Goal: Task Accomplishment & Management: Use online tool/utility

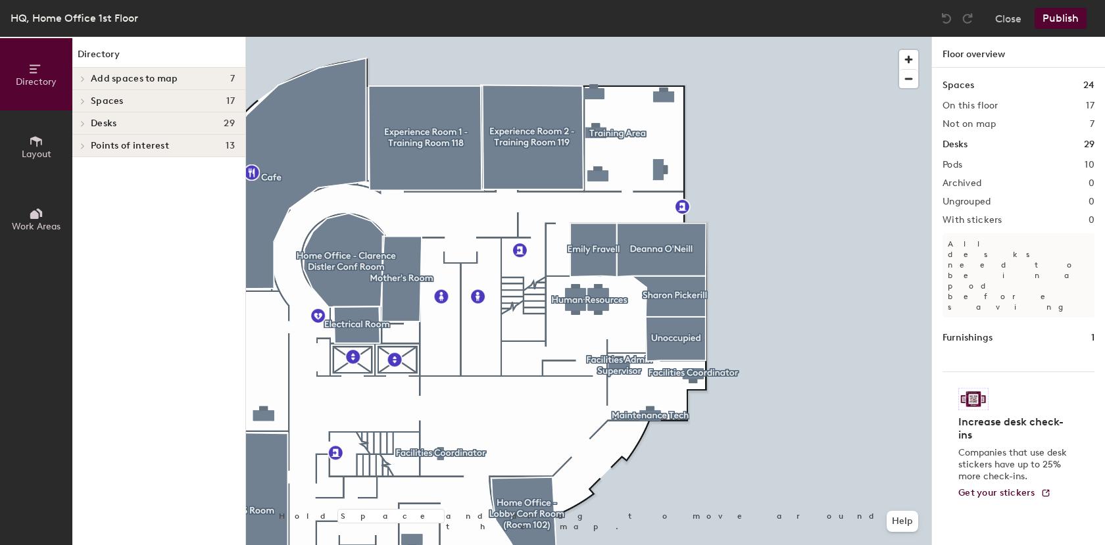
click at [46, 149] on span "Layout" at bounding box center [37, 154] width 30 height 11
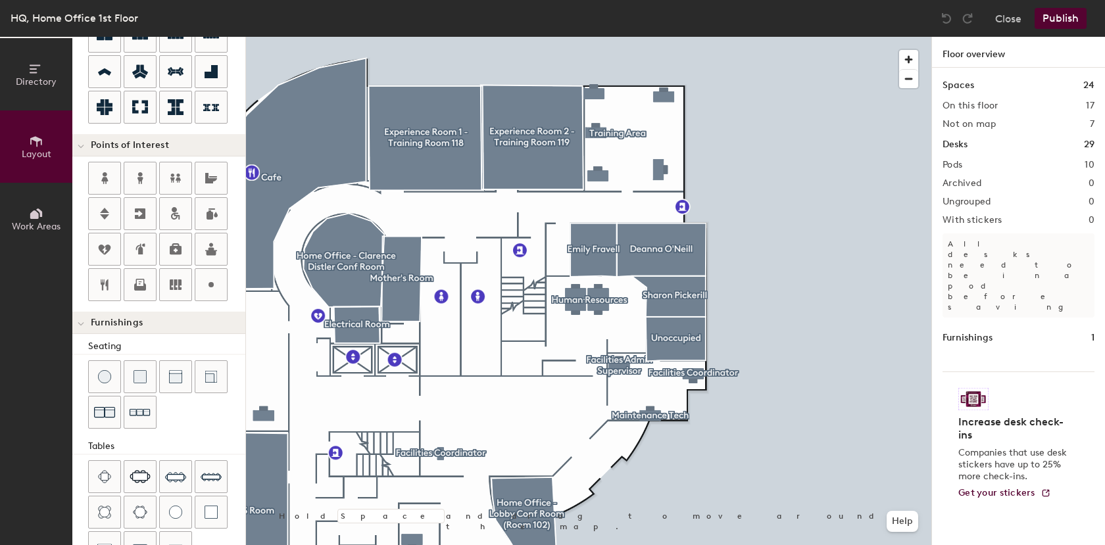
scroll to position [197, 0]
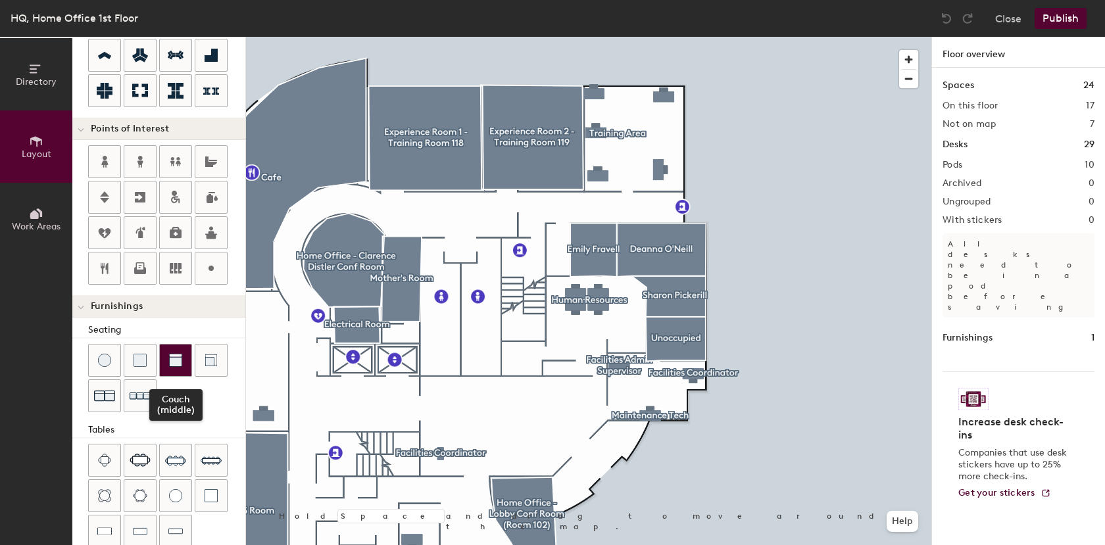
click at [178, 362] on img at bounding box center [175, 360] width 13 height 13
click at [948, 24] on img at bounding box center [946, 18] width 13 height 13
click at [946, 25] on div at bounding box center [946, 18] width 21 height 21
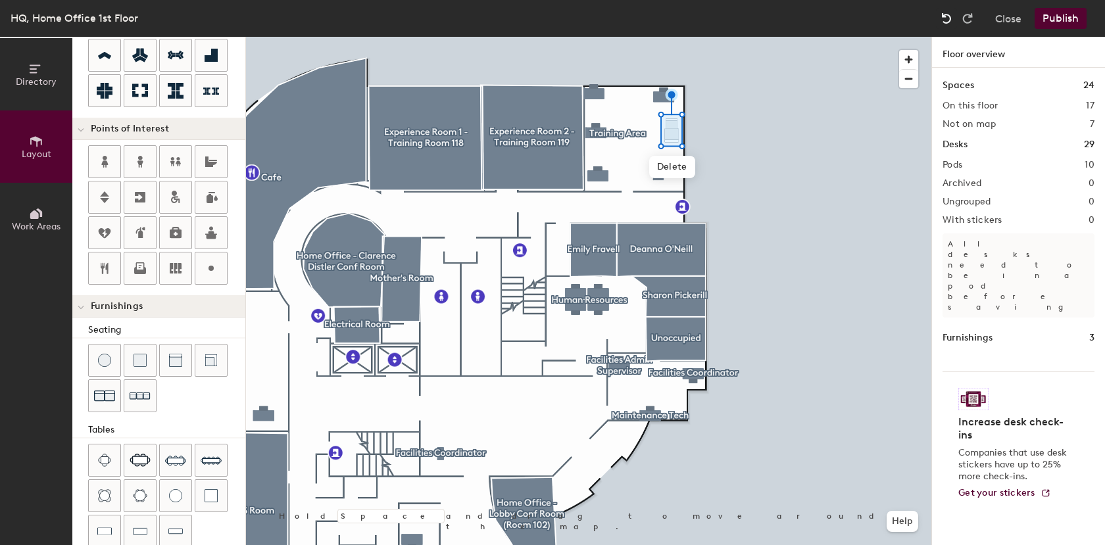
click at [946, 25] on div at bounding box center [946, 18] width 21 height 21
click at [946, 20] on img at bounding box center [946, 18] width 13 height 13
click at [781, 37] on div at bounding box center [588, 37] width 685 height 0
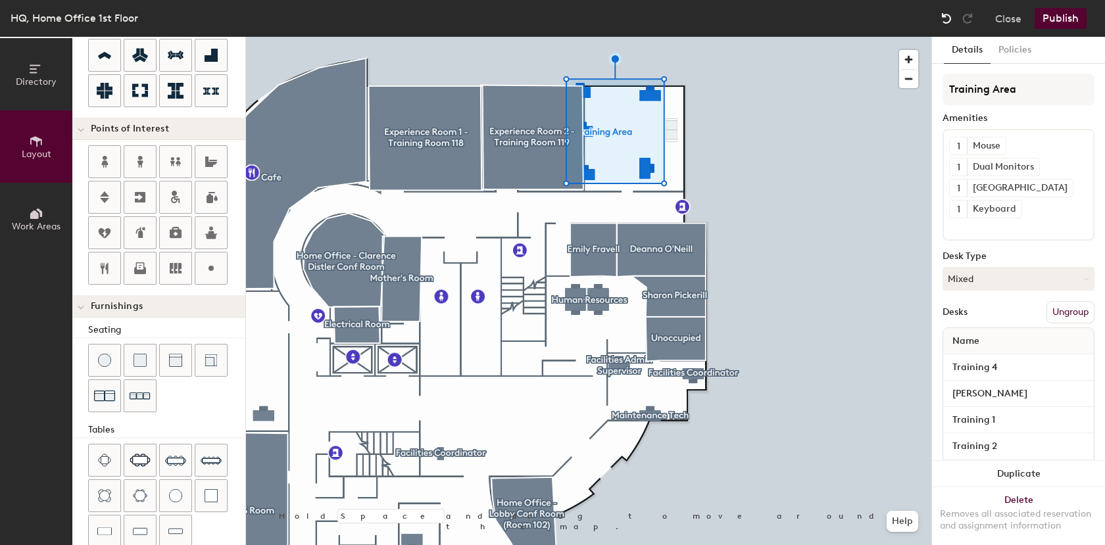
click at [950, 18] on img at bounding box center [946, 18] width 13 height 13
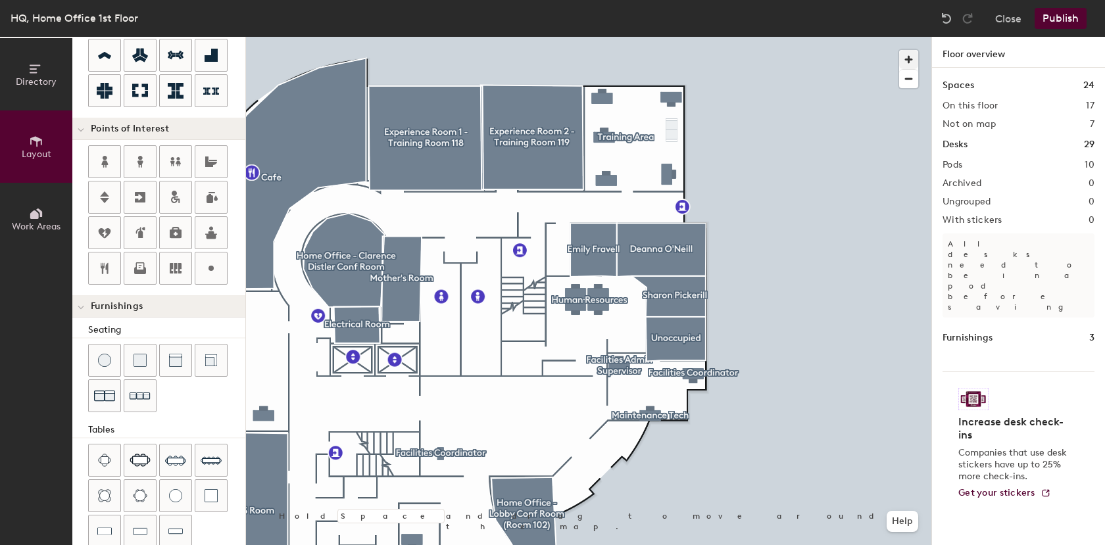
type input "100"
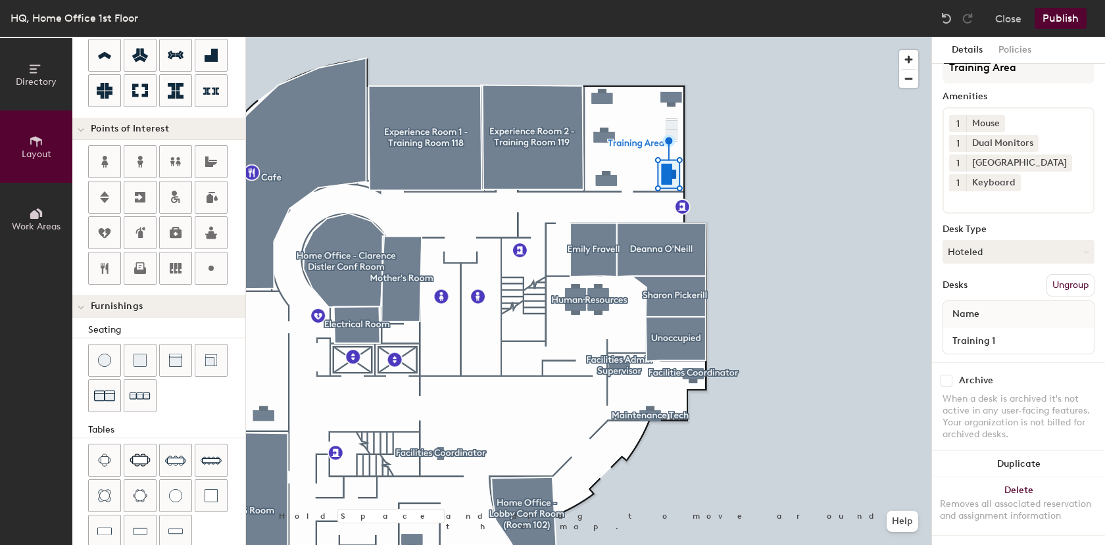
scroll to position [34, 0]
click at [1015, 331] on input "Training 1" at bounding box center [1018, 340] width 145 height 18
type input "Training 1 (K211)"
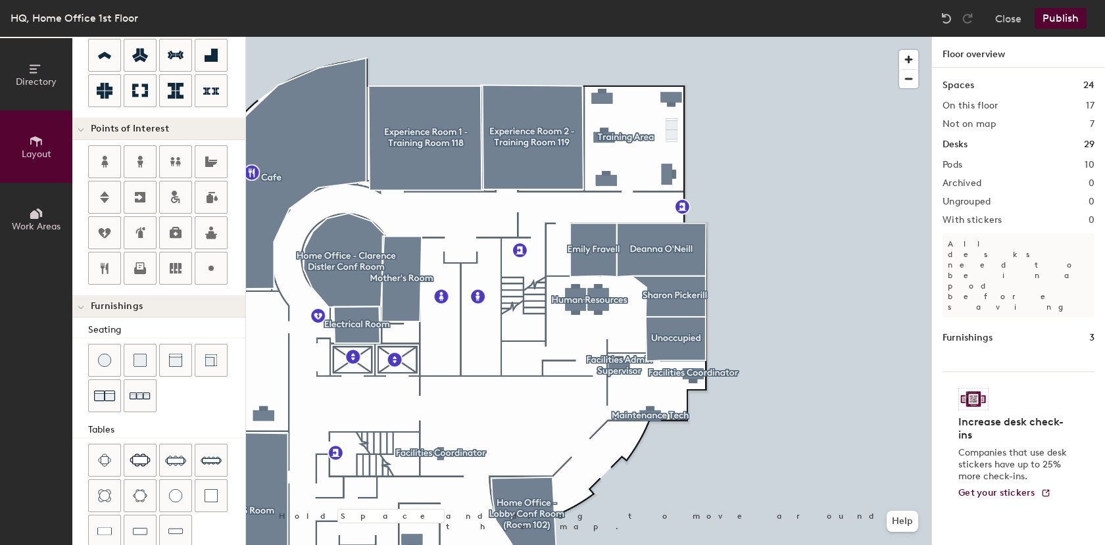
type input "100"
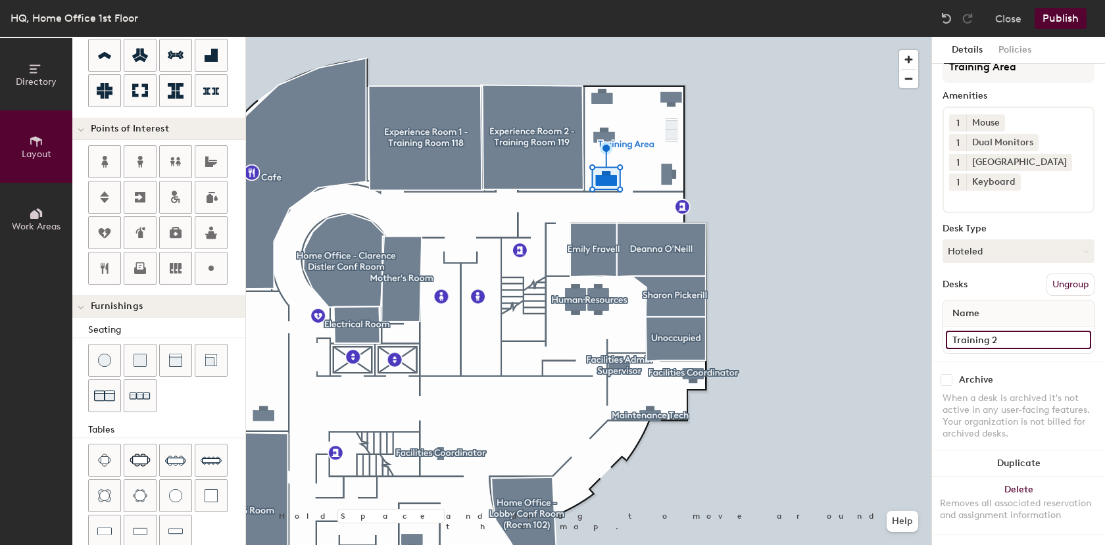
click at [1029, 331] on input "Training 2" at bounding box center [1018, 340] width 145 height 18
click at [1028, 331] on input "Training 2" at bounding box center [1018, 340] width 145 height 18
click at [1027, 331] on input "Training 2" at bounding box center [1018, 340] width 145 height 18
type input "Training 2 (K218)"
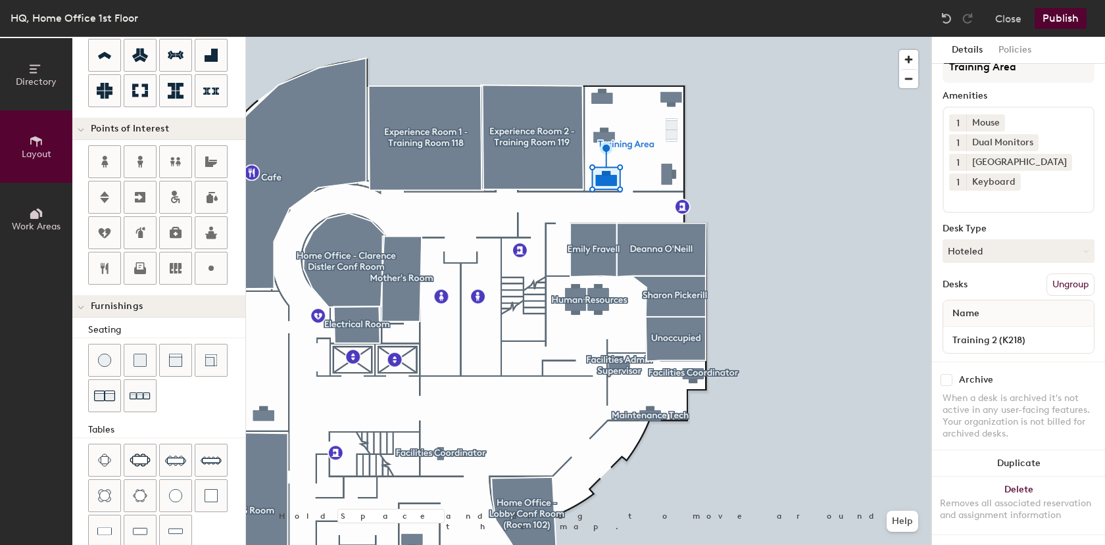
click at [607, 37] on div at bounding box center [588, 37] width 685 height 0
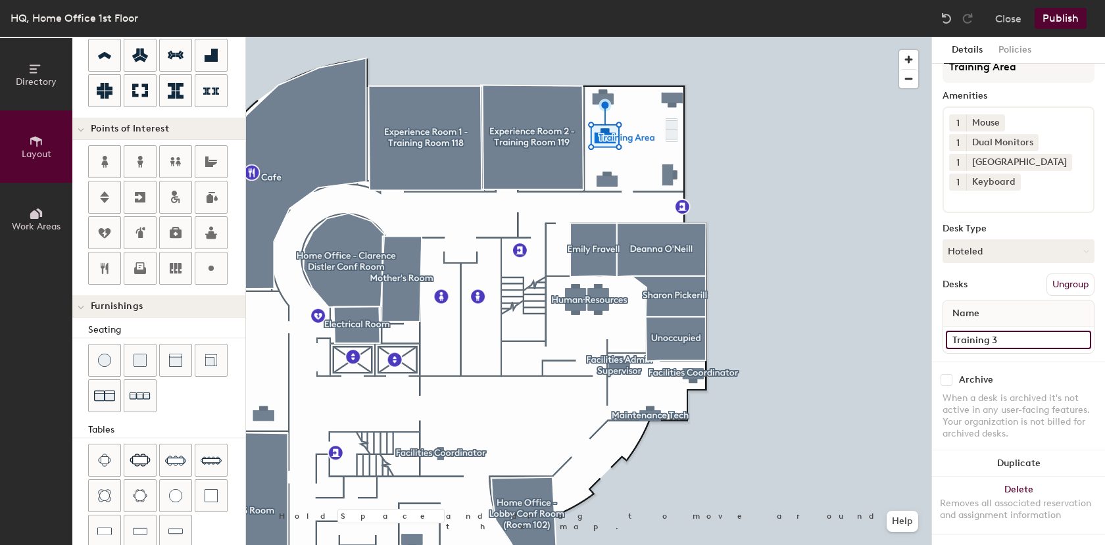
click at [1050, 331] on input "Training 3" at bounding box center [1018, 340] width 145 height 18
click at [1048, 331] on input "Training 3" at bounding box center [1018, 340] width 145 height 18
type input "Training 3 (K096)"
click at [1036, 337] on div "Training 4" at bounding box center [1018, 340] width 151 height 26
click at [1034, 331] on input "Training 4" at bounding box center [1018, 340] width 145 height 18
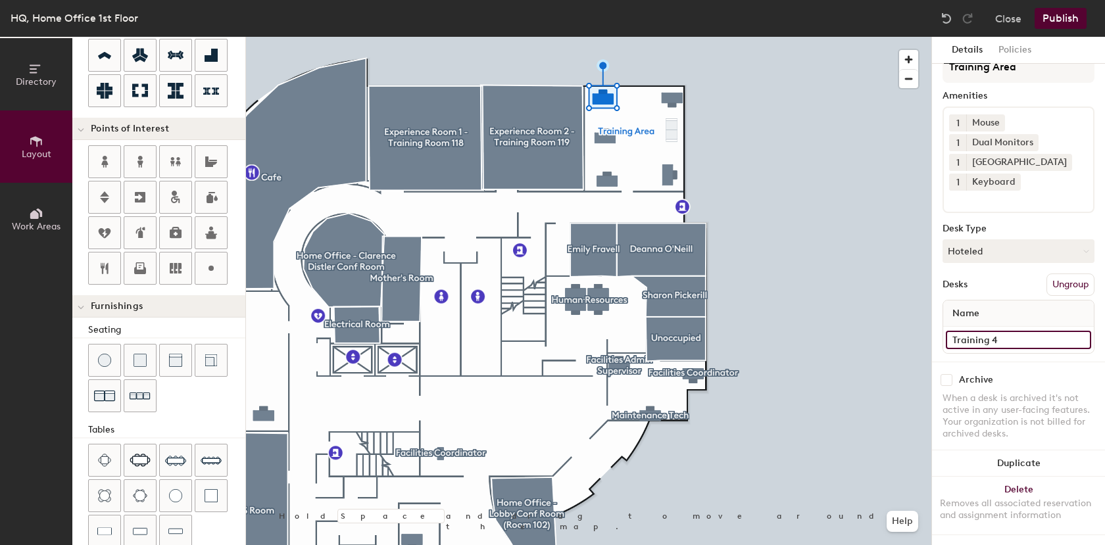
click at [1034, 331] on input "Training 4" at bounding box center [1018, 340] width 145 height 18
type input "Training 4 (K093) (PED K216)"
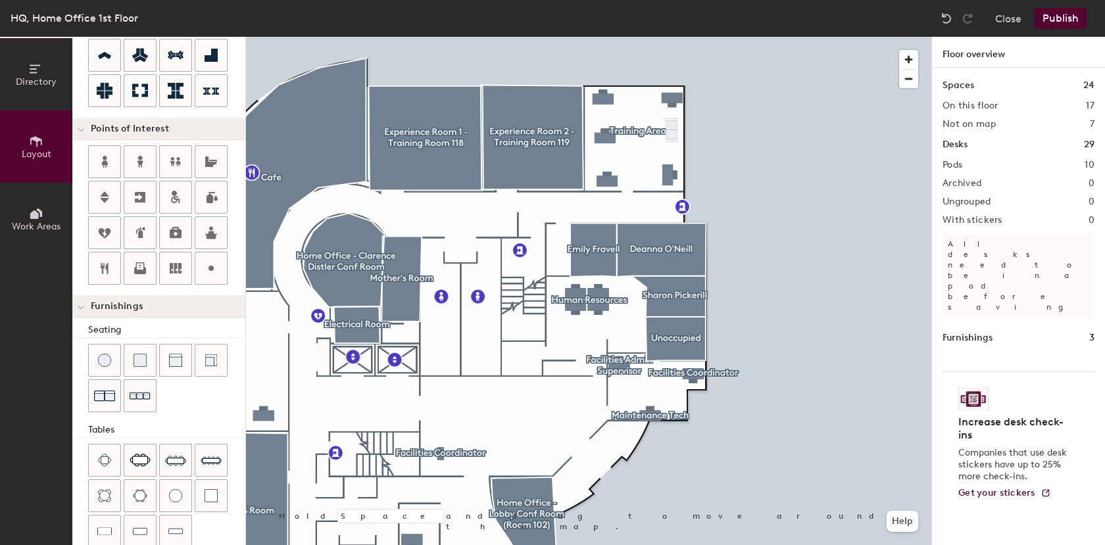
click at [1046, 18] on button "Publish" at bounding box center [1060, 18] width 52 height 21
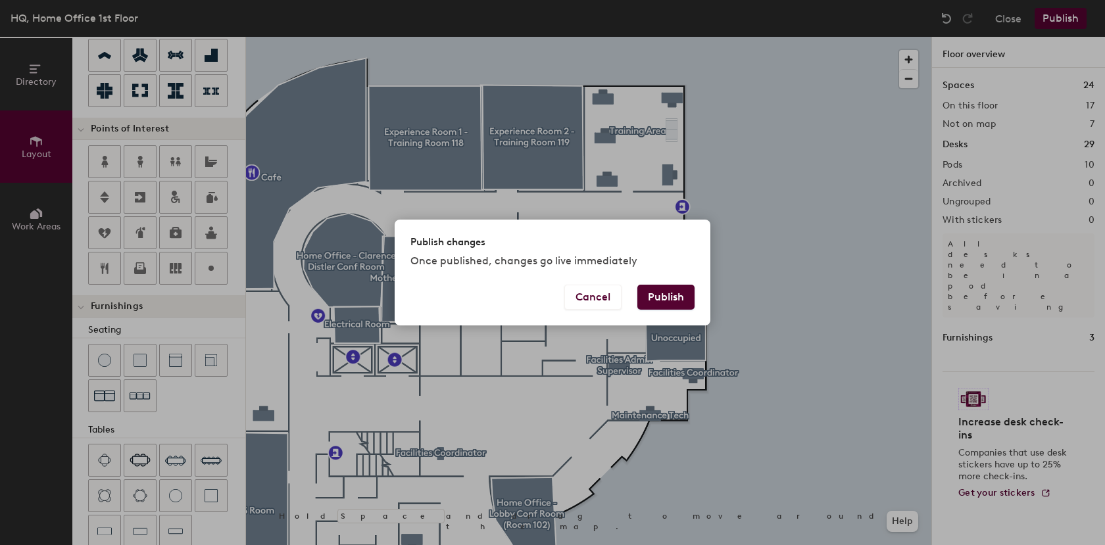
click at [662, 297] on button "Publish" at bounding box center [665, 297] width 57 height 25
type input "20"
